Goal: Navigation & Orientation: Find specific page/section

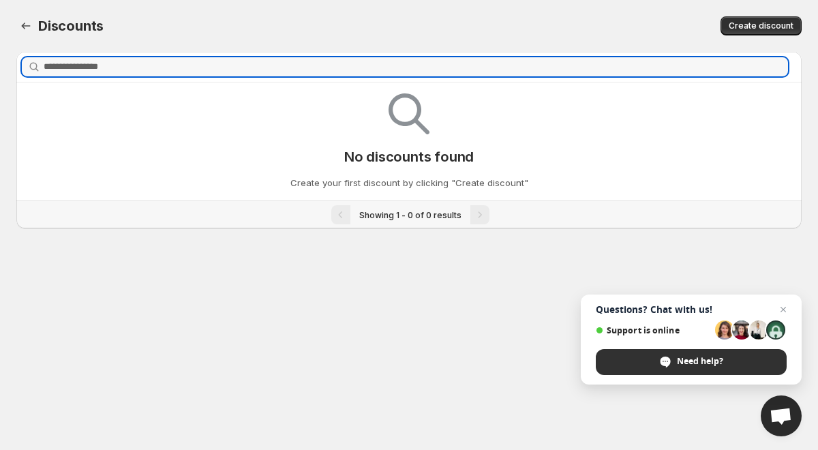
click at [680, 357] on span "Need help?" at bounding box center [700, 361] width 46 height 12
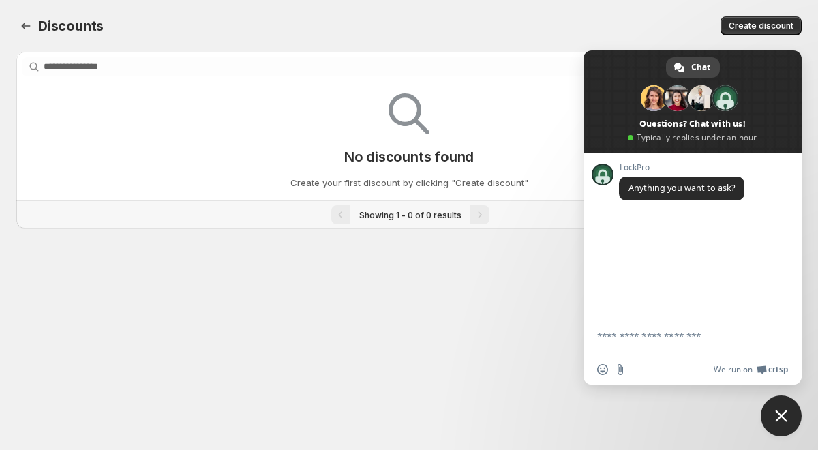
click at [290, 257] on body "Home Discounts B2B Registration Forms Net Terms Account Receivables Manual orde…" at bounding box center [409, 225] width 818 height 450
click at [777, 409] on span "Close chat" at bounding box center [781, 416] width 41 height 41
